Goal: Information Seeking & Learning: Understand process/instructions

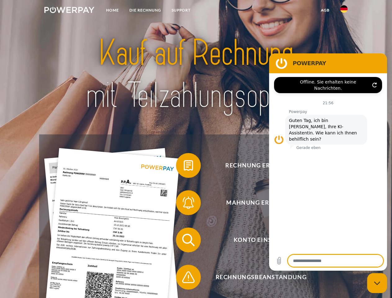
click at [69, 11] on img at bounding box center [69, 10] width 50 height 6
click at [344, 11] on img at bounding box center [344, 8] width 7 height 7
click at [325, 10] on link "agb" at bounding box center [325, 10] width 19 height 11
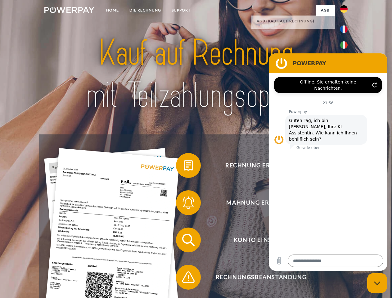
click at [184, 167] on span at bounding box center [179, 165] width 31 height 31
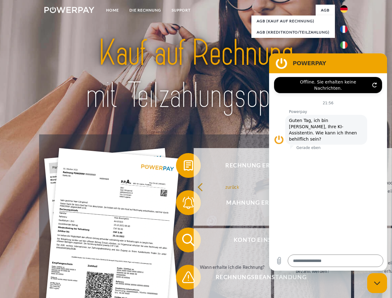
click at [194, 204] on link "zurück" at bounding box center [232, 187] width 77 height 78
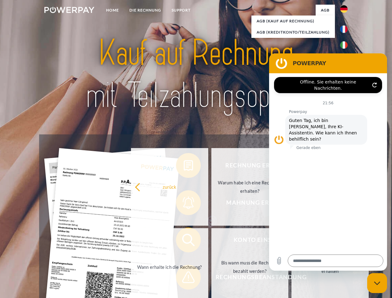
click at [184, 241] on link "Wann erhalte ich die Rechnung?" at bounding box center [169, 267] width 77 height 78
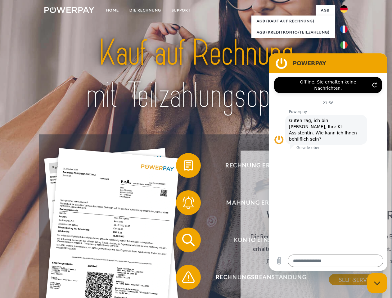
click at [184, 279] on span at bounding box center [179, 277] width 31 height 31
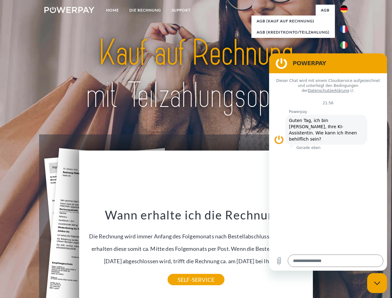
click at [378, 283] on icon "Messaging-Fenster schließen" at bounding box center [377, 284] width 7 height 4
type textarea "*"
